Goal: Browse casually: Explore the website without a specific task or goal

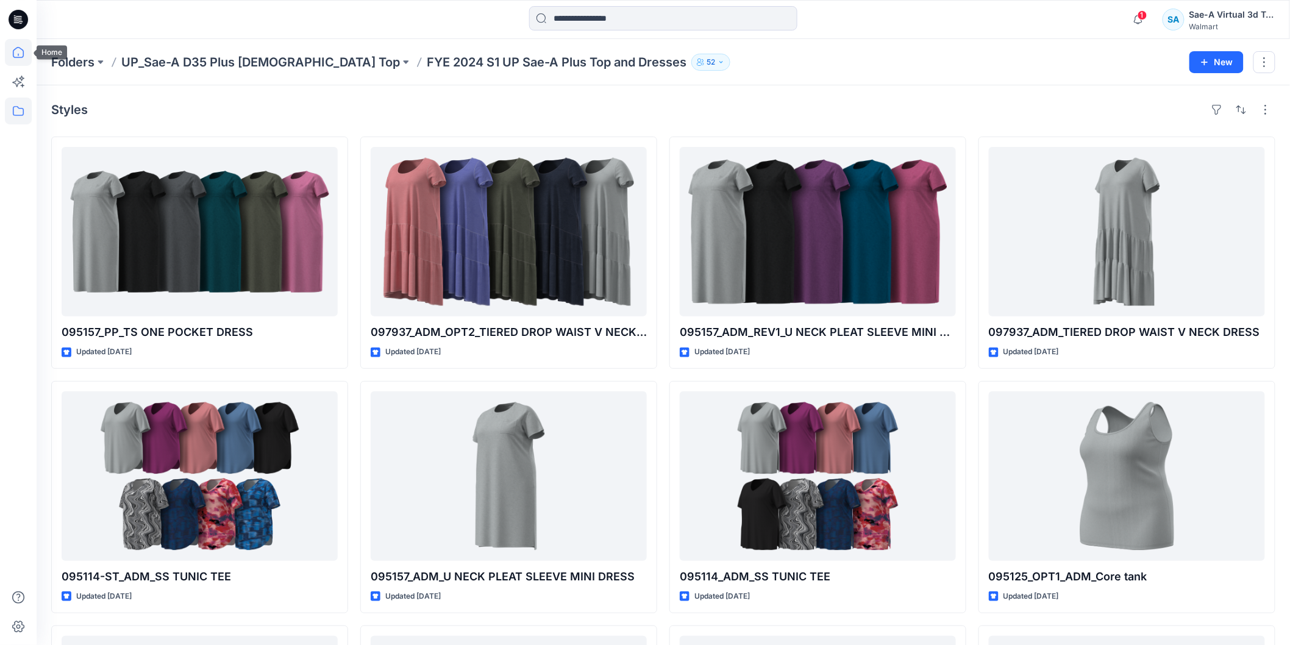
click at [23, 51] on icon at bounding box center [18, 52] width 11 height 11
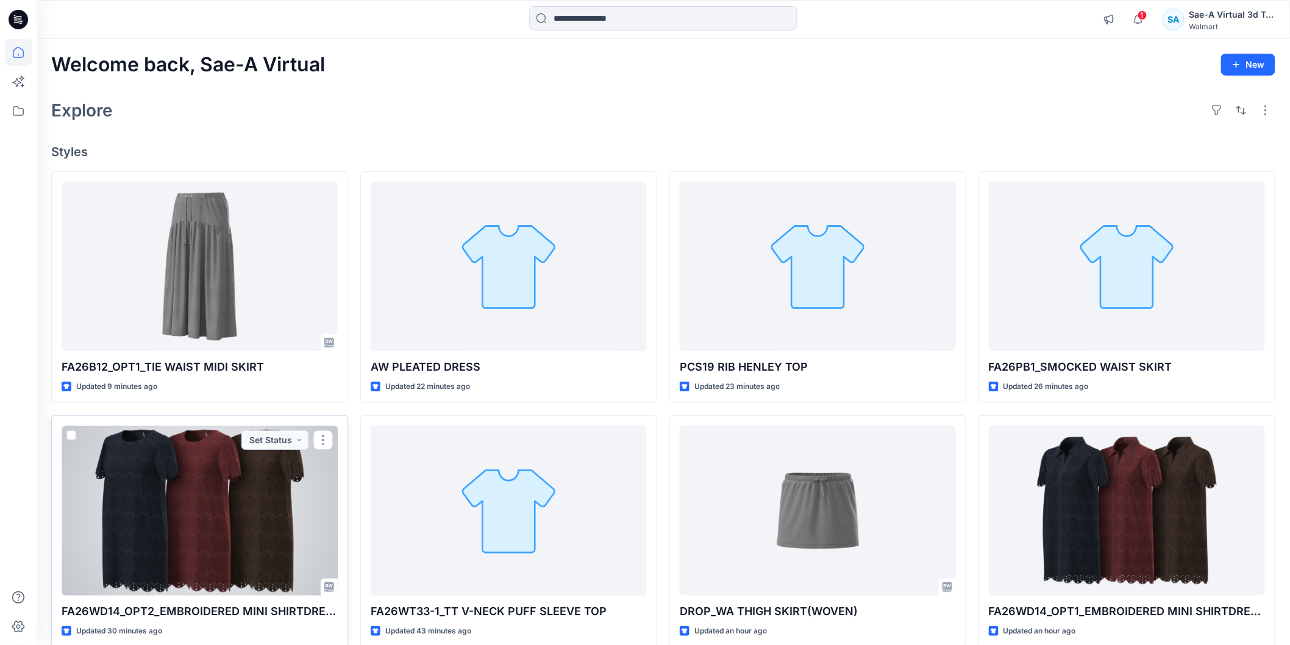
click at [266, 488] on div at bounding box center [200, 510] width 276 height 169
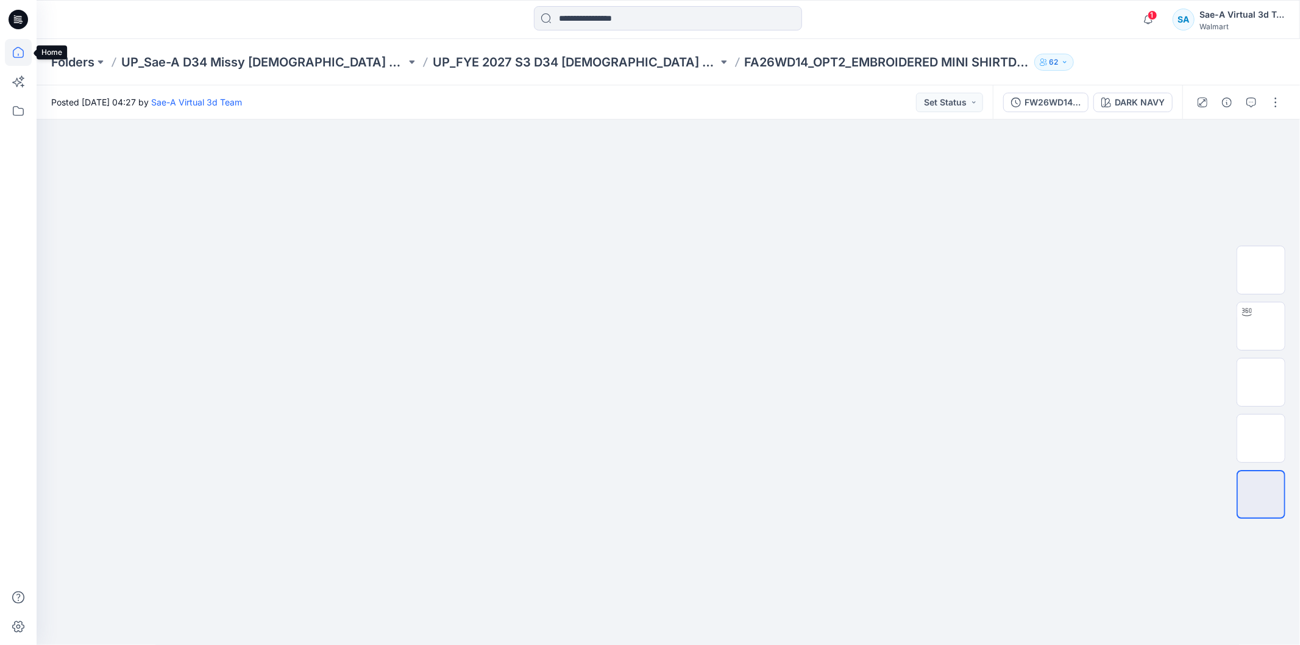
click at [18, 57] on icon at bounding box center [18, 52] width 27 height 27
